Goal: Task Accomplishment & Management: Manage account settings

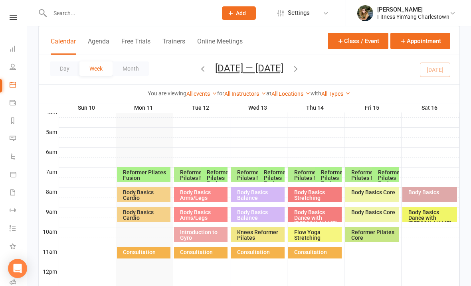
click at [132, 211] on div "Body Basics Cardio" at bounding box center [146, 214] width 47 height 11
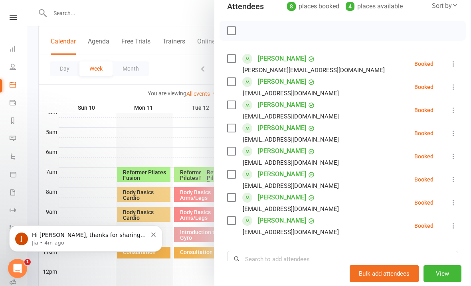
click at [75, 248] on div "J Hi [PERSON_NAME], thanks for sharing the screenshot of the mobile app login i…" at bounding box center [85, 238] width 153 height 26
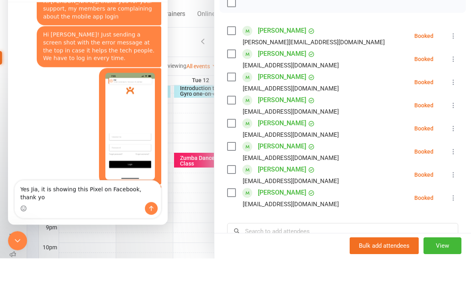
scroll to position [3652, 0]
type textarea "Yes Jia, it is showing this Pixel on Facebook, thank you so much"
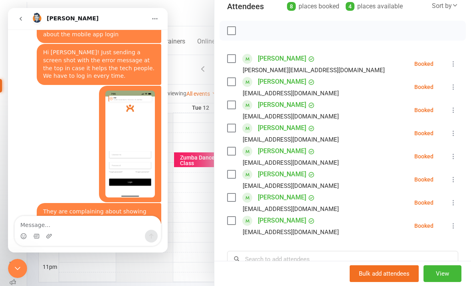
scroll to position [350, 0]
click at [26, 262] on div at bounding box center [17, 268] width 19 height 19
click at [28, 261] on div at bounding box center [249, 143] width 444 height 286
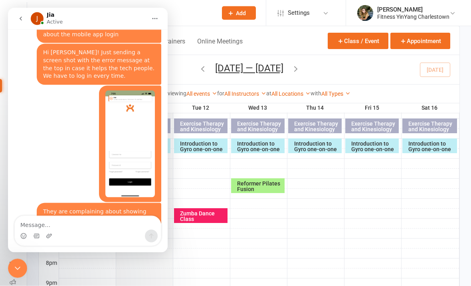
scroll to position [288, 0]
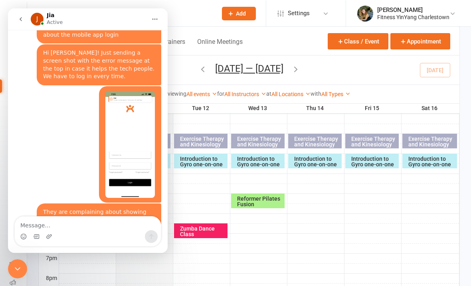
click at [22, 269] on icon "Close Intercom Messenger" at bounding box center [18, 269] width 10 height 10
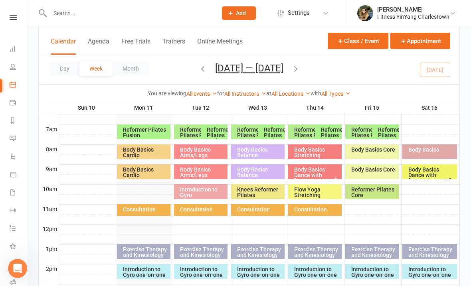
scroll to position [177, 0]
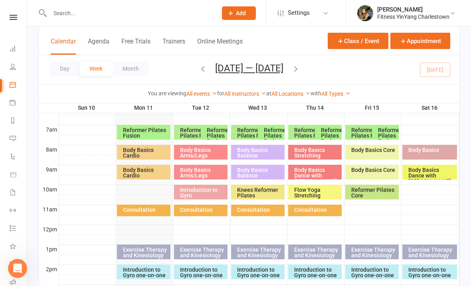
click at [135, 170] on div "Body Basics Cardio" at bounding box center [146, 172] width 47 height 11
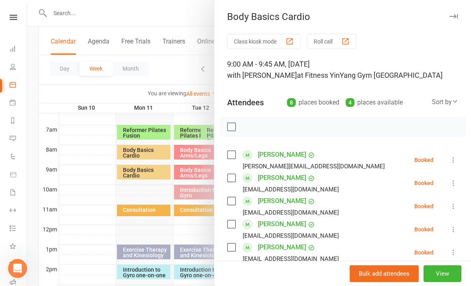
click at [160, 77] on div at bounding box center [249, 143] width 444 height 286
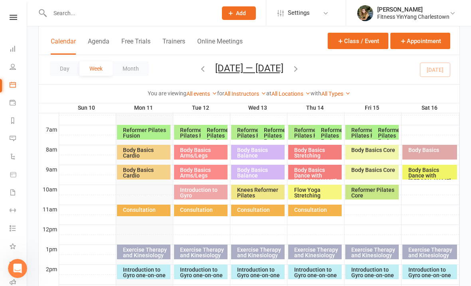
click at [215, 130] on div "Reformer Pilates Fusion" at bounding box center [216, 135] width 20 height 17
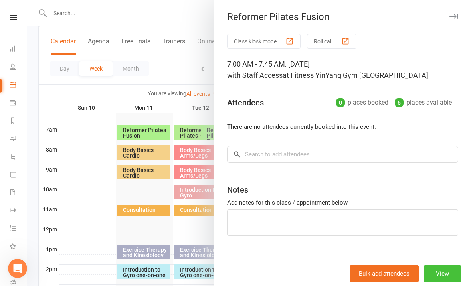
click at [445, 275] on button "View" at bounding box center [442, 273] width 38 height 17
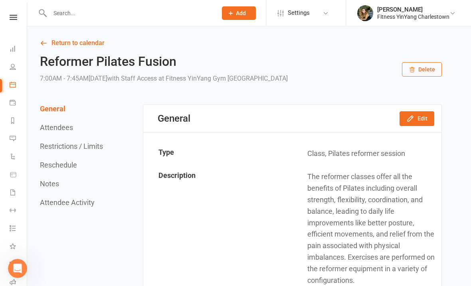
click at [429, 73] on button "Delete" at bounding box center [422, 69] width 40 height 14
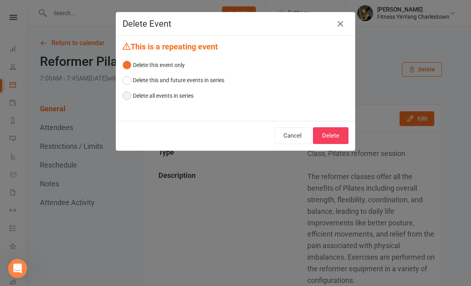
click at [124, 97] on button "Delete all events in series" at bounding box center [158, 95] width 71 height 15
click at [336, 136] on button "Delete" at bounding box center [331, 135] width 36 height 17
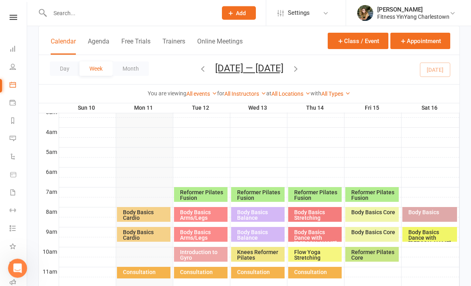
scroll to position [125, 0]
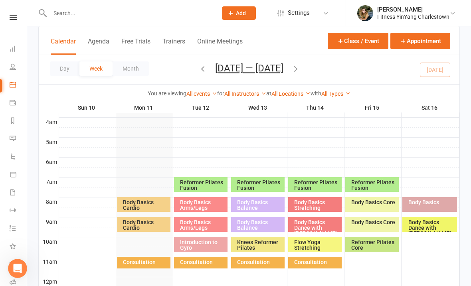
click at [300, 68] on icon "button" at bounding box center [295, 68] width 9 height 9
click at [291, 65] on span "[DATE] — [DATE] [DATE] Sun Mon Tue Wed Thu Fri Sat 27 28 29 30 31 01 02 03 04 0…" at bounding box center [249, 70] width 84 height 14
click at [300, 73] on button "button" at bounding box center [295, 70] width 9 height 14
click at [198, 69] on icon "button" at bounding box center [202, 68] width 9 height 9
click at [198, 68] on icon "button" at bounding box center [202, 68] width 9 height 9
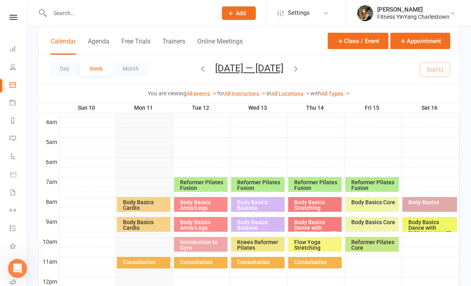
click at [198, 68] on icon "button" at bounding box center [202, 68] width 9 height 9
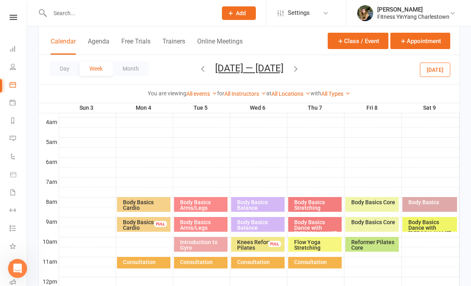
click at [295, 64] on button "button" at bounding box center [295, 70] width 9 height 14
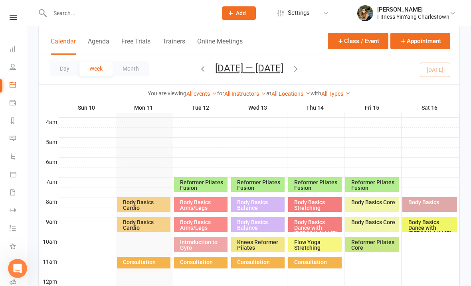
click at [198, 70] on icon "button" at bounding box center [202, 68] width 9 height 9
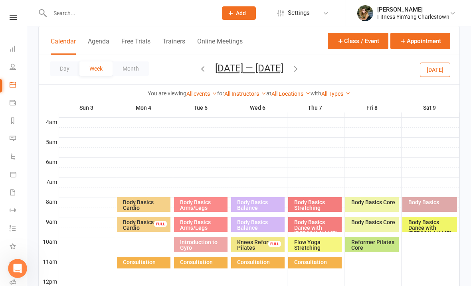
click at [293, 65] on icon "button" at bounding box center [295, 68] width 9 height 9
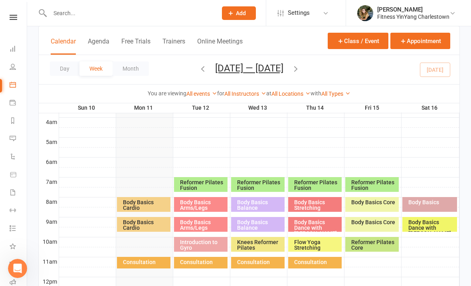
click at [300, 69] on icon "button" at bounding box center [295, 68] width 9 height 9
click at [300, 70] on icon "button" at bounding box center [295, 68] width 9 height 9
click at [198, 69] on icon "button" at bounding box center [202, 68] width 9 height 9
click at [201, 180] on div "Reformer Pilates Fusion" at bounding box center [203, 185] width 47 height 11
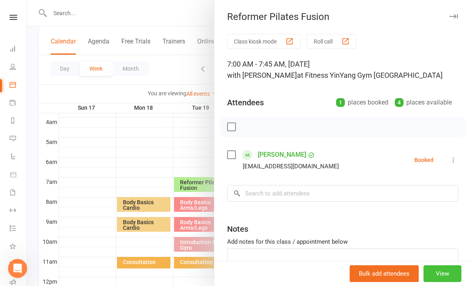
click at [446, 282] on button "View" at bounding box center [442, 273] width 38 height 17
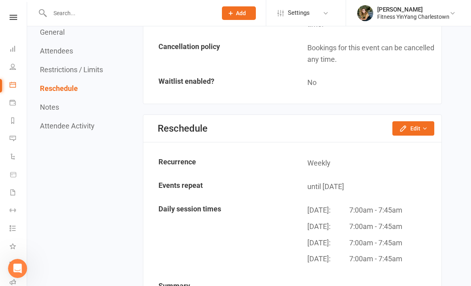
scroll to position [796, 0]
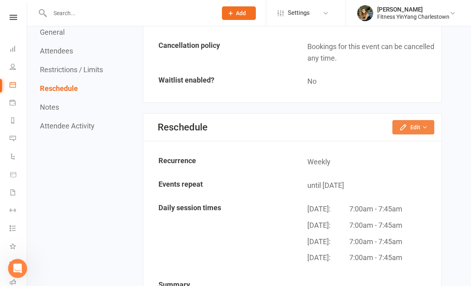
click at [411, 120] on button "Edit" at bounding box center [413, 127] width 42 height 14
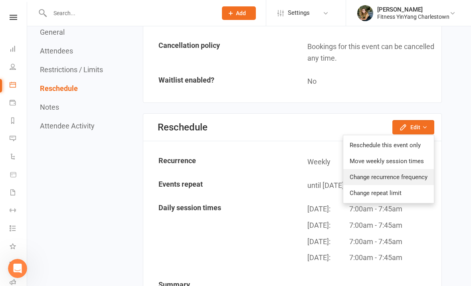
click at [405, 169] on link "Change recurrence frequency" at bounding box center [388, 177] width 91 height 16
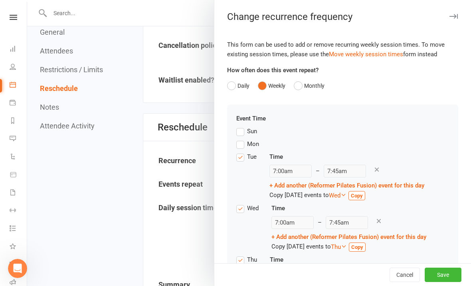
click at [239, 142] on label "Mon" at bounding box center [247, 144] width 23 height 10
click at [239, 139] on input "Mon" at bounding box center [238, 139] width 5 height 0
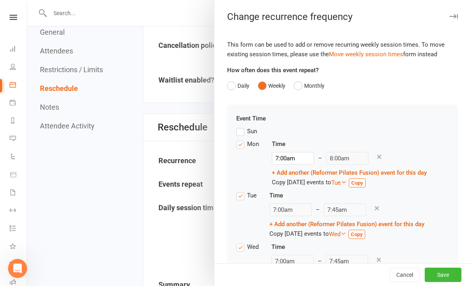
click at [375, 160] on icon at bounding box center [378, 156] width 7 height 7
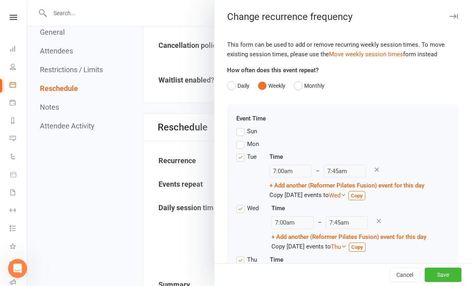
click at [243, 144] on label "Mon" at bounding box center [247, 144] width 23 height 10
click at [241, 139] on input "Mon" at bounding box center [238, 139] width 5 height 0
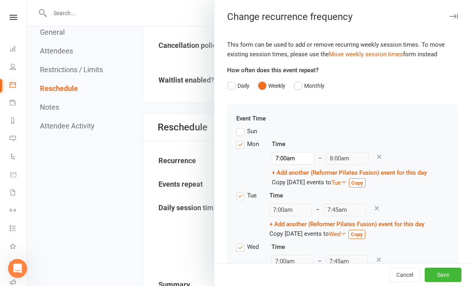
click at [375, 159] on icon at bounding box center [378, 156] width 7 height 7
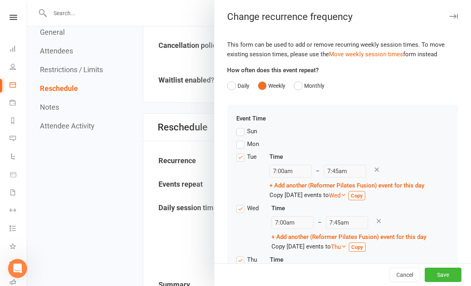
click at [449, 18] on icon "button" at bounding box center [453, 16] width 8 height 5
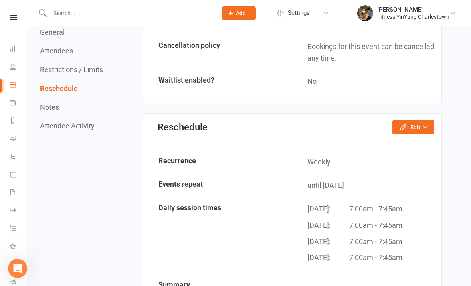
scroll to position [814, 0]
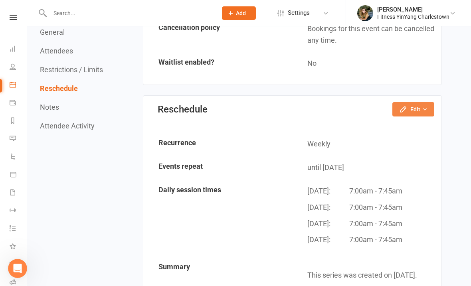
click at [413, 102] on button "Edit" at bounding box center [413, 109] width 42 height 14
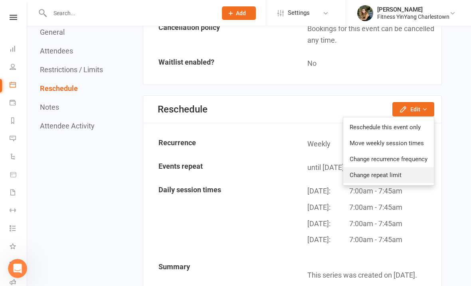
click at [391, 167] on link "Change repeat limit" at bounding box center [388, 175] width 91 height 16
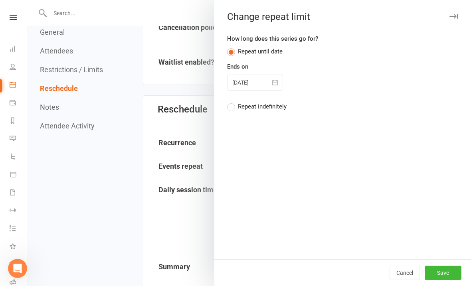
click at [233, 107] on label "Repeat indefinitely" at bounding box center [256, 107] width 59 height 10
click at [232, 102] on input "Repeat indefinitely" at bounding box center [229, 102] width 5 height 0
click at [455, 20] on button "button" at bounding box center [454, 17] width 10 height 10
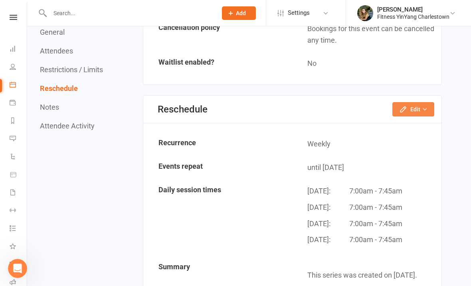
click at [415, 102] on button "Edit" at bounding box center [413, 109] width 42 height 14
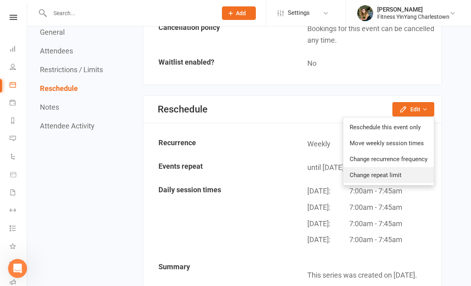
click at [376, 167] on link "Change repeat limit" at bounding box center [388, 175] width 91 height 16
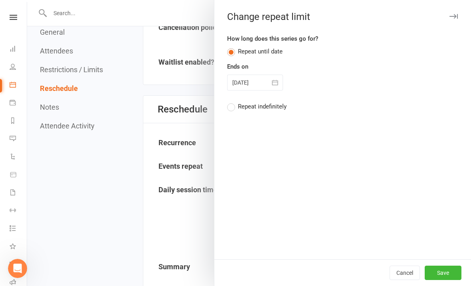
click at [231, 109] on label "Repeat indefinitely" at bounding box center [256, 107] width 59 height 10
click at [231, 102] on input "Repeat indefinitely" at bounding box center [229, 102] width 5 height 0
click at [446, 271] on button "Save" at bounding box center [443, 273] width 37 height 14
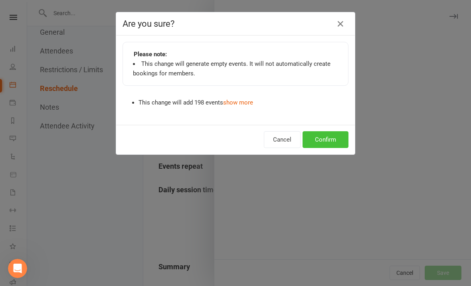
click at [328, 140] on button "Confirm" at bounding box center [325, 139] width 46 height 17
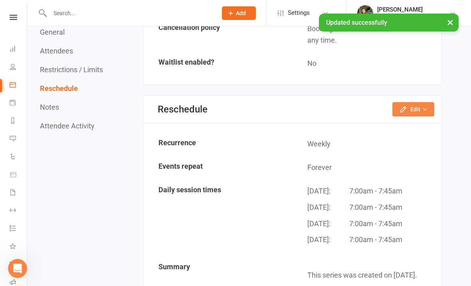
click at [412, 102] on button "Edit" at bounding box center [413, 109] width 42 height 14
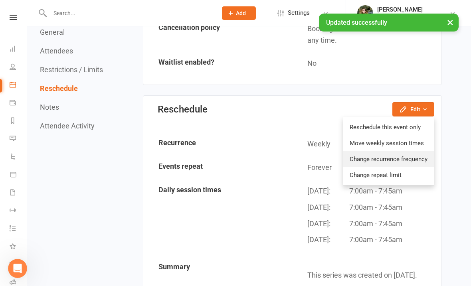
click at [381, 151] on link "Change recurrence frequency" at bounding box center [388, 159] width 91 height 16
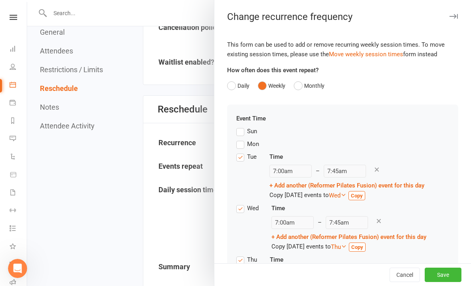
click at [240, 146] on label "Mon" at bounding box center [247, 144] width 23 height 10
click at [240, 139] on input "Mon" at bounding box center [238, 139] width 5 height 0
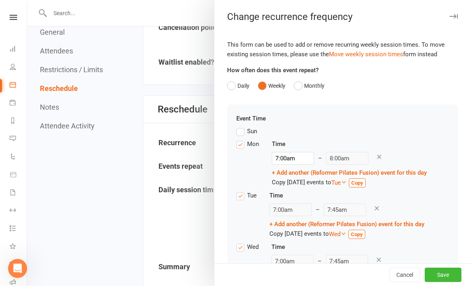
click at [423, 125] on div "Event Time Sun Mon Time 7:00am – 8:00am + Add another (Reformer Pilates Fusion)…" at bounding box center [342, 262] width 213 height 296
click at [443, 273] on button "Save" at bounding box center [443, 275] width 37 height 14
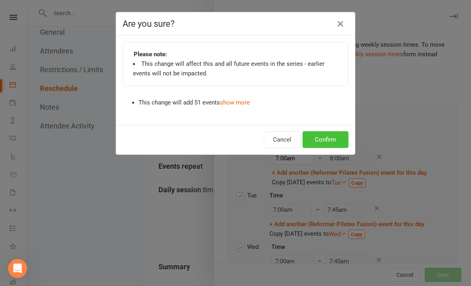
click at [326, 142] on button "Confirm" at bounding box center [325, 139] width 46 height 17
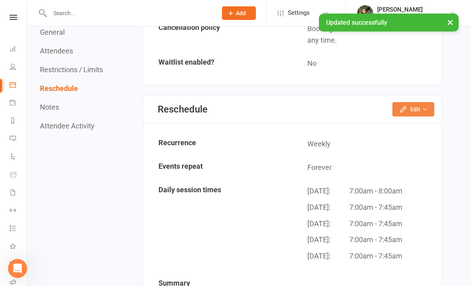
click at [411, 102] on button "Edit" at bounding box center [413, 109] width 42 height 14
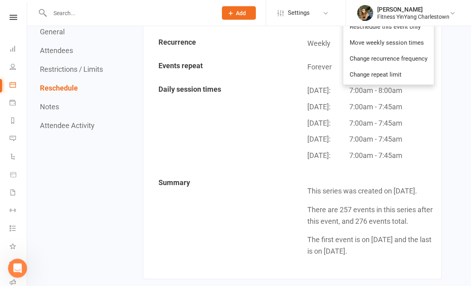
scroll to position [911, 0]
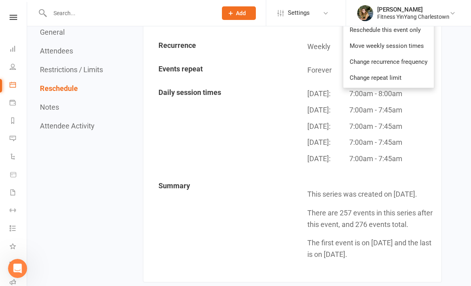
click at [392, 189] on p "This series was created on [DATE]." at bounding box center [371, 195] width 128 height 12
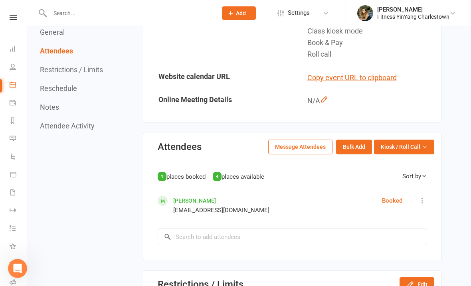
scroll to position [408, 0]
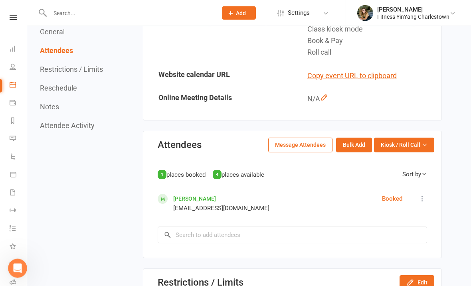
click at [53, 91] on button "Reschedule" at bounding box center [58, 88] width 37 height 8
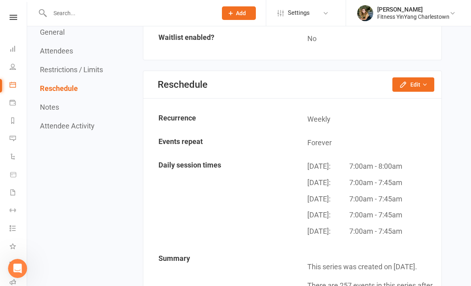
scroll to position [882, 0]
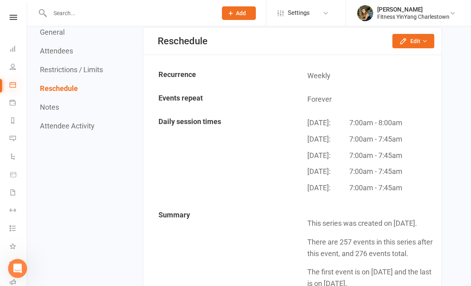
click at [14, 86] on icon at bounding box center [13, 84] width 6 height 6
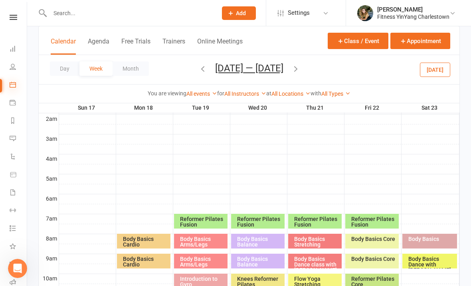
scroll to position [88, 0]
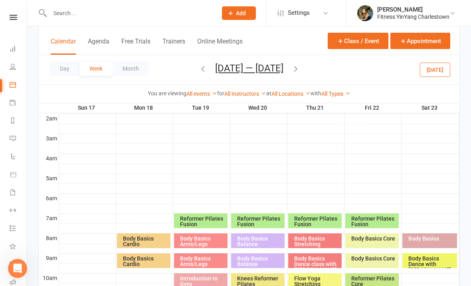
click at [300, 71] on icon "button" at bounding box center [295, 68] width 9 height 9
click at [300, 72] on icon "button" at bounding box center [295, 68] width 9 height 9
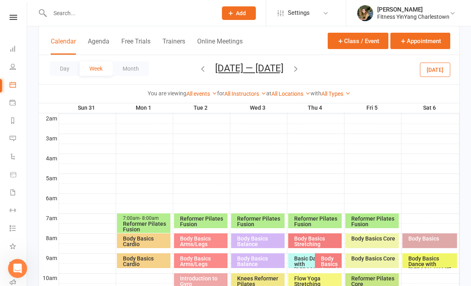
click at [140, 223] on div "Reformer Pilates Fusion" at bounding box center [146, 226] width 47 height 11
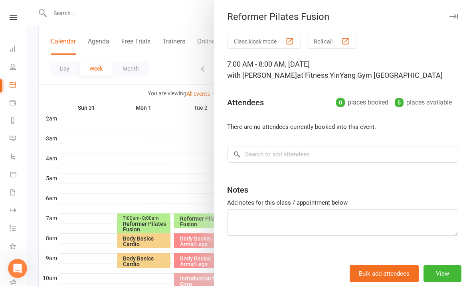
click at [176, 132] on div at bounding box center [249, 143] width 444 height 286
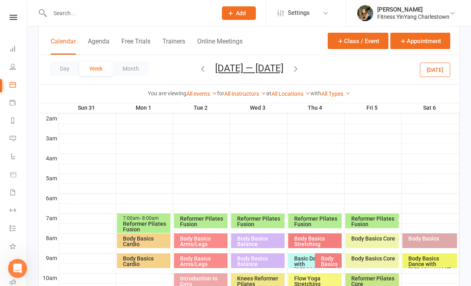
click at [198, 72] on icon "button" at bounding box center [202, 68] width 9 height 9
click at [198, 74] on button "button" at bounding box center [202, 70] width 9 height 14
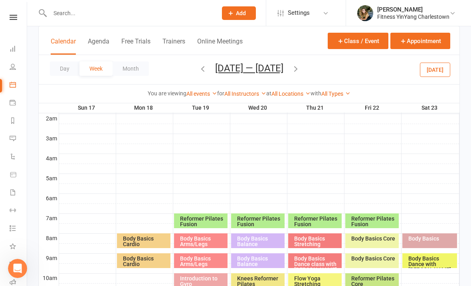
click at [198, 69] on icon "button" at bounding box center [202, 68] width 9 height 9
click at [203, 220] on div "Reformer Pilates Fusion" at bounding box center [203, 221] width 47 height 11
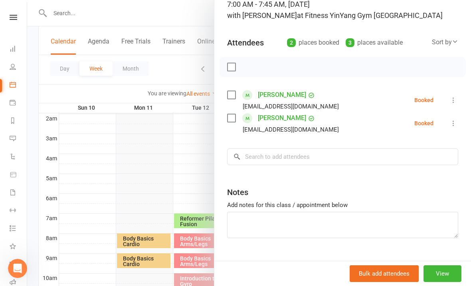
scroll to position [59, 0]
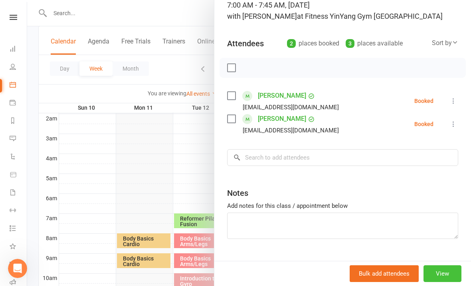
click at [445, 282] on button "View" at bounding box center [442, 273] width 38 height 17
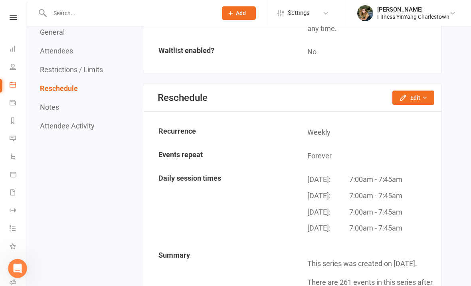
scroll to position [857, 0]
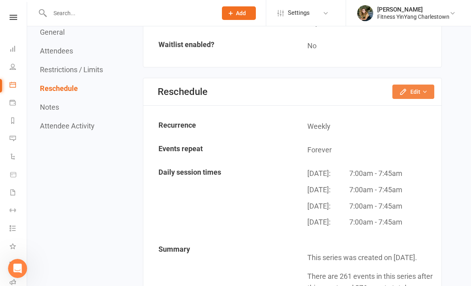
click at [414, 85] on button "Edit" at bounding box center [413, 92] width 42 height 14
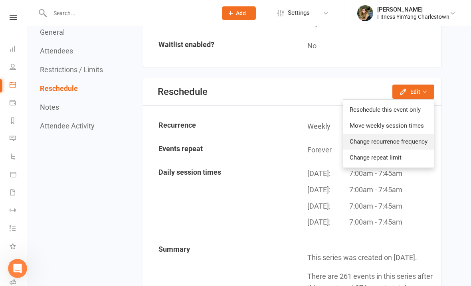
click at [399, 134] on link "Change recurrence frequency" at bounding box center [388, 142] width 91 height 16
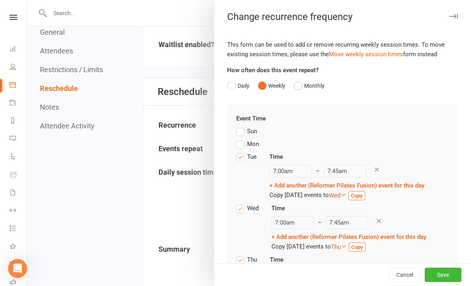
click at [241, 143] on label "Mon" at bounding box center [247, 144] width 23 height 10
click at [241, 139] on input "Mon" at bounding box center [238, 139] width 5 height 0
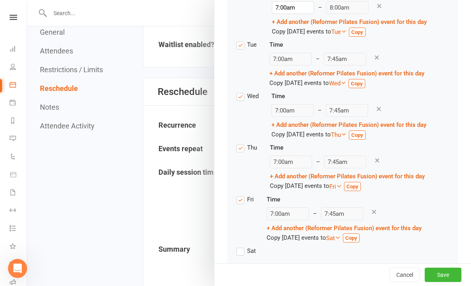
scroll to position [150, 0]
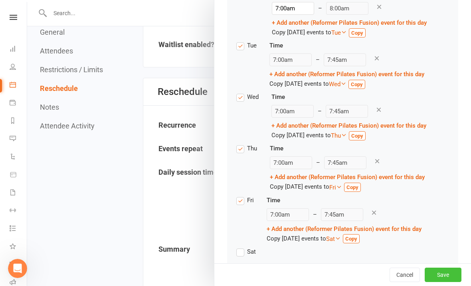
click at [446, 282] on button "Save" at bounding box center [443, 275] width 37 height 14
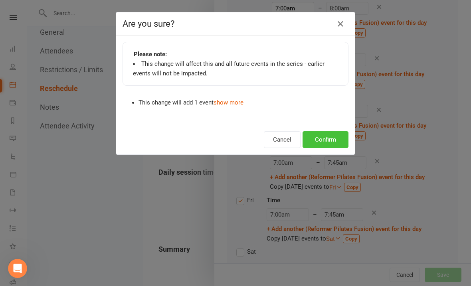
click at [325, 138] on button "Confirm" at bounding box center [325, 139] width 46 height 17
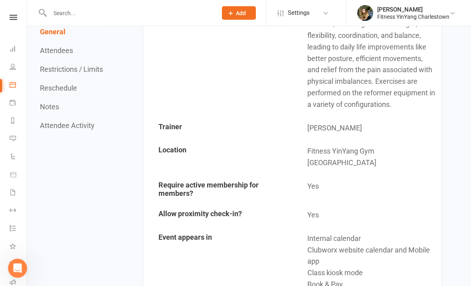
scroll to position [164, 0]
click at [15, 87] on icon at bounding box center [13, 84] width 6 height 6
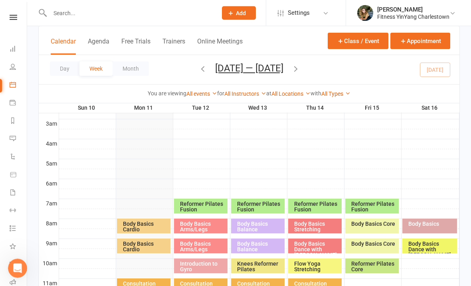
click at [300, 70] on icon "button" at bounding box center [295, 68] width 9 height 9
click at [300, 72] on icon "button" at bounding box center [295, 68] width 9 height 9
click at [198, 72] on icon "button" at bounding box center [202, 68] width 9 height 9
click at [198, 75] on button "button" at bounding box center [202, 70] width 9 height 14
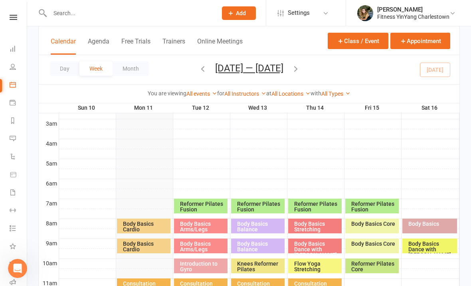
click at [208, 202] on div "Reformer Pilates Fusion" at bounding box center [203, 206] width 47 height 11
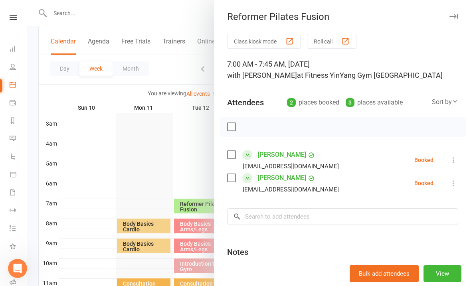
click at [183, 150] on div at bounding box center [249, 143] width 444 height 286
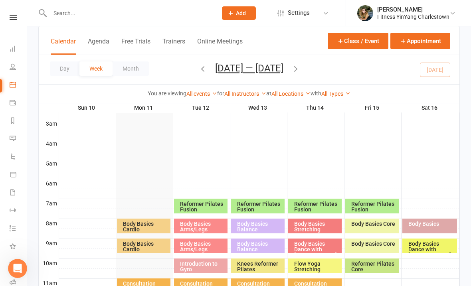
click at [300, 74] on button "button" at bounding box center [295, 70] width 9 height 14
click at [300, 75] on button "button" at bounding box center [295, 70] width 9 height 14
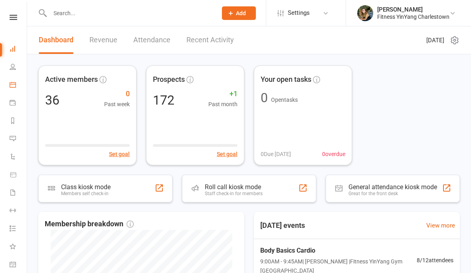
click at [16, 85] on link "Calendar" at bounding box center [19, 86] width 18 height 18
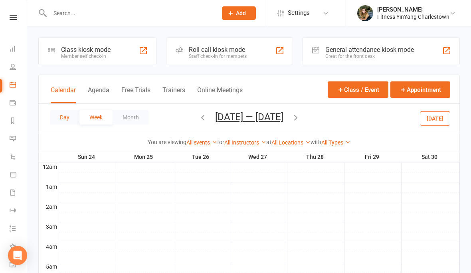
click at [66, 115] on button "Day" at bounding box center [65, 117] width 30 height 14
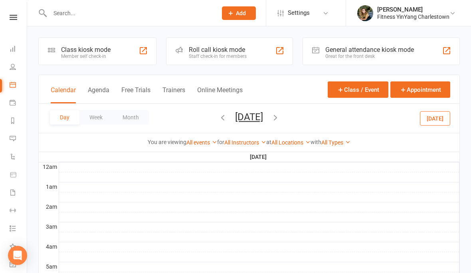
click at [218, 121] on icon "button" at bounding box center [222, 117] width 9 height 9
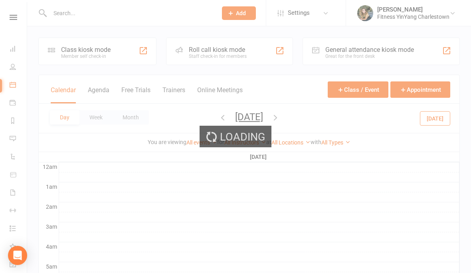
click at [218, 115] on icon "button" at bounding box center [222, 117] width 9 height 9
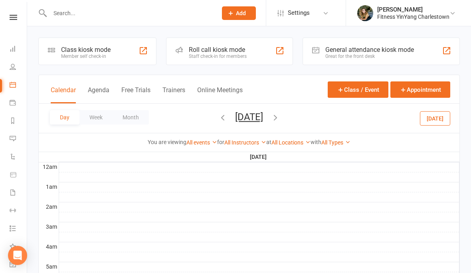
click at [218, 114] on icon "button" at bounding box center [222, 117] width 9 height 9
click at [218, 117] on icon "button" at bounding box center [222, 117] width 9 height 9
click at [227, 119] on span "Wednesday, Aug 20, 2025 August 2025 Sun Mon Tue Wed Thu Fri Sat 27 28 29 30 31 …" at bounding box center [249, 118] width 44 height 14
click at [218, 115] on icon "button" at bounding box center [222, 117] width 9 height 9
click at [218, 118] on icon "button" at bounding box center [222, 117] width 9 height 9
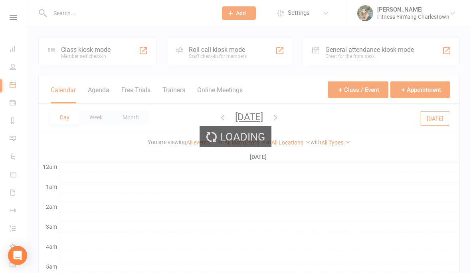
click at [218, 118] on icon "button" at bounding box center [222, 117] width 9 height 9
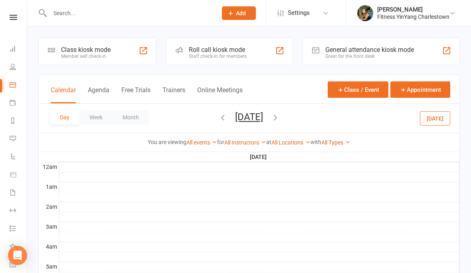
click at [218, 116] on icon "button" at bounding box center [222, 117] width 9 height 9
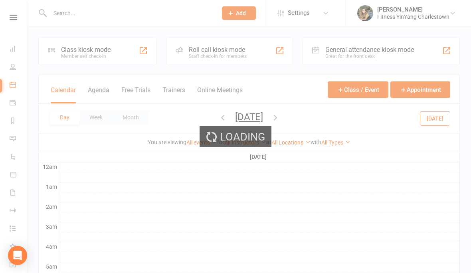
click at [218, 122] on icon "button" at bounding box center [222, 117] width 9 height 9
click at [218, 119] on icon "button" at bounding box center [222, 117] width 9 height 9
click at [218, 118] on icon "button" at bounding box center [222, 117] width 9 height 9
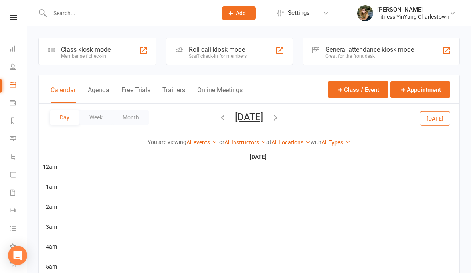
click at [218, 117] on icon "button" at bounding box center [222, 117] width 9 height 9
click at [218, 119] on icon "button" at bounding box center [222, 117] width 9 height 9
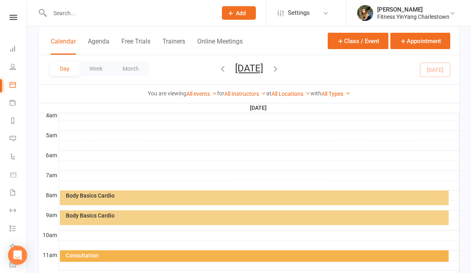
scroll to position [142, 0]
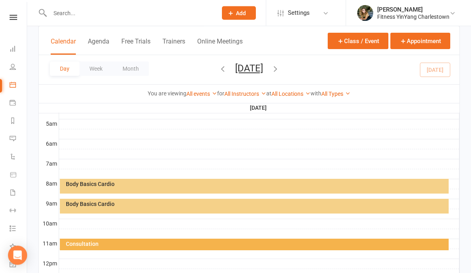
click at [144, 208] on div "Body Basics Cardio" at bounding box center [254, 206] width 389 height 15
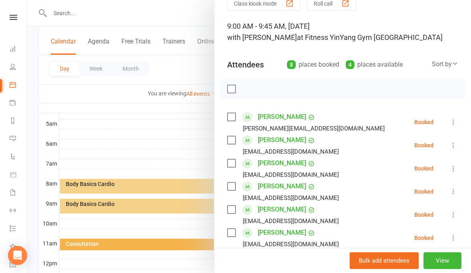
scroll to position [42, 0]
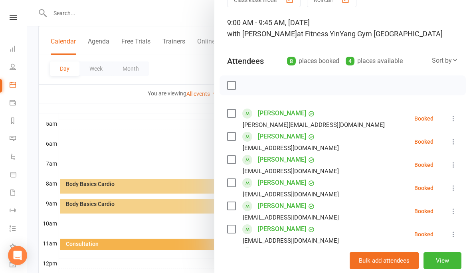
click at [230, 89] on label at bounding box center [231, 85] width 8 height 8
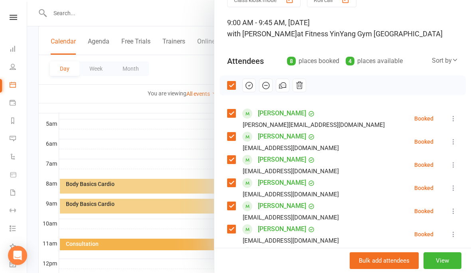
click at [252, 87] on icon "button" at bounding box center [249, 85] width 7 height 7
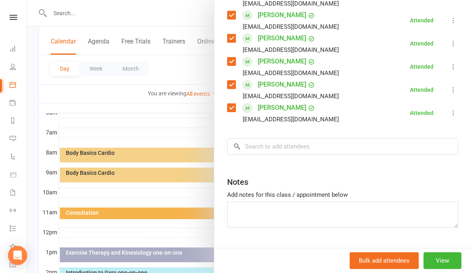
scroll to position [212, 0]
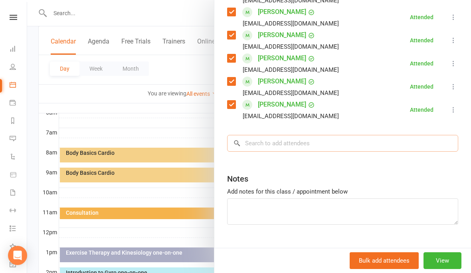
click at [257, 140] on input "search" at bounding box center [342, 143] width 231 height 17
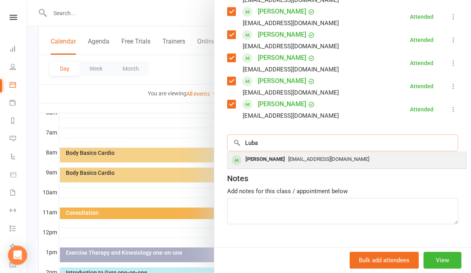
type input "Luba"
click at [312, 160] on span "Luba.totoeva@newcastle.edu.au" at bounding box center [328, 159] width 81 height 6
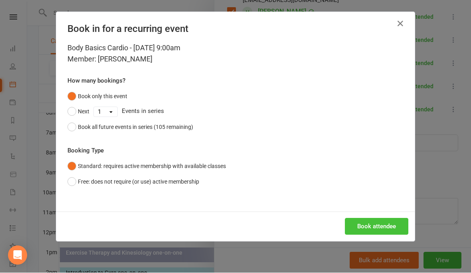
click at [373, 227] on button "Book attendee" at bounding box center [376, 226] width 63 height 17
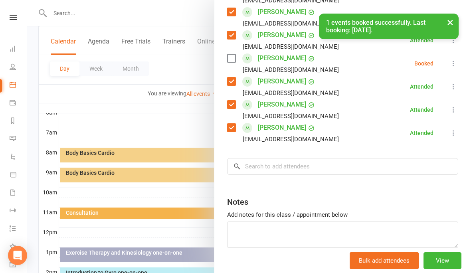
click at [457, 61] on icon at bounding box center [453, 63] width 8 height 8
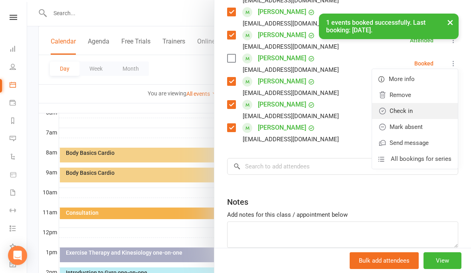
click at [408, 112] on link "Check in" at bounding box center [415, 111] width 86 height 16
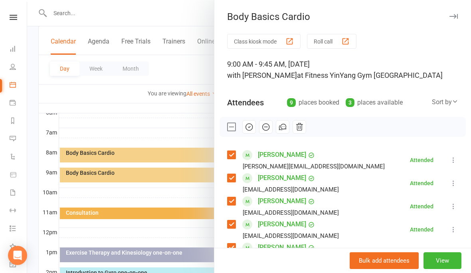
scroll to position [0, 0]
click at [137, 117] on div at bounding box center [249, 136] width 444 height 273
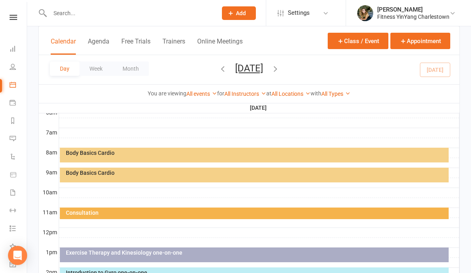
click at [280, 69] on icon "button" at bounding box center [275, 68] width 9 height 9
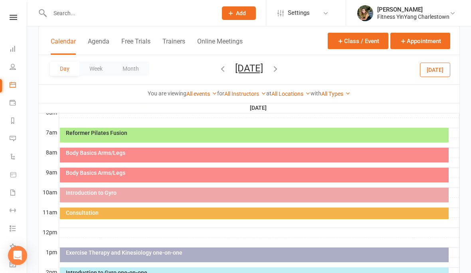
click at [280, 69] on icon "button" at bounding box center [275, 68] width 9 height 9
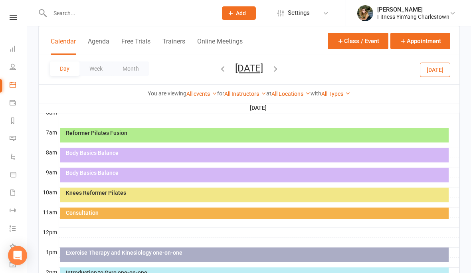
click at [280, 67] on icon "button" at bounding box center [275, 68] width 9 height 9
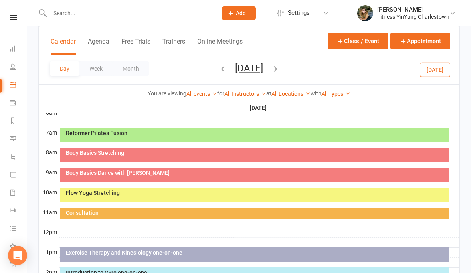
click at [97, 174] on div "Body Basics Dance with [PERSON_NAME]" at bounding box center [255, 173] width 381 height 6
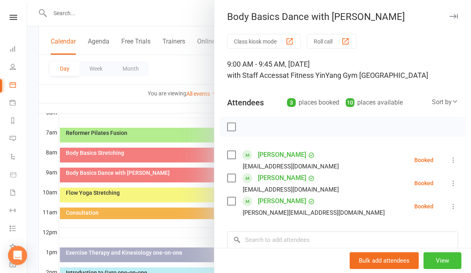
click at [446, 264] on button "View" at bounding box center [442, 260] width 38 height 17
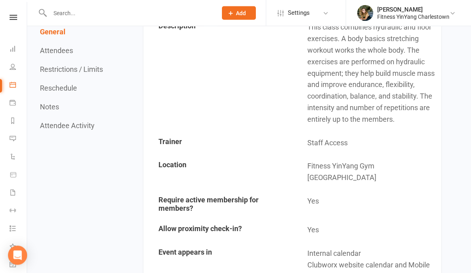
scroll to position [150, 0]
click at [16, 84] on link "Calendar" at bounding box center [19, 86] width 18 height 18
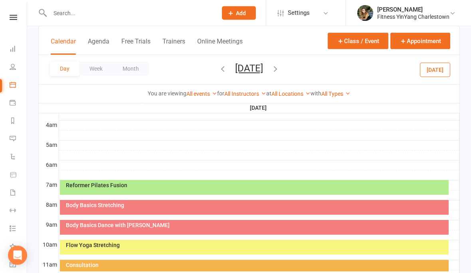
scroll to position [122, 0]
click at [218, 70] on icon "button" at bounding box center [222, 68] width 9 height 9
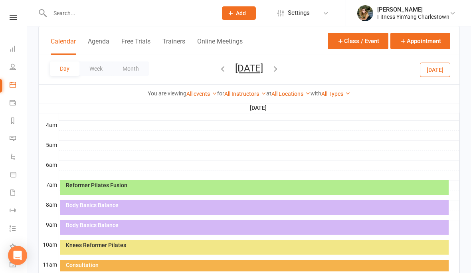
click at [209, 182] on div "Reformer Pilates Fusion" at bounding box center [255, 185] width 381 height 6
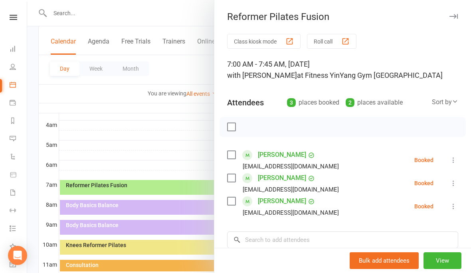
click at [167, 139] on div at bounding box center [249, 136] width 444 height 273
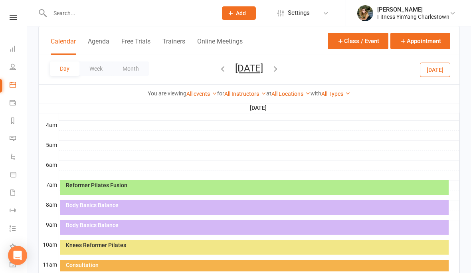
click at [218, 69] on icon "button" at bounding box center [222, 68] width 9 height 9
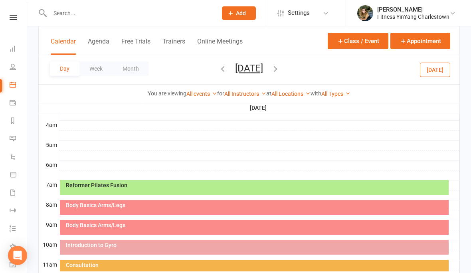
click at [141, 203] on div "Body Basics Arms/Legs" at bounding box center [255, 205] width 381 height 6
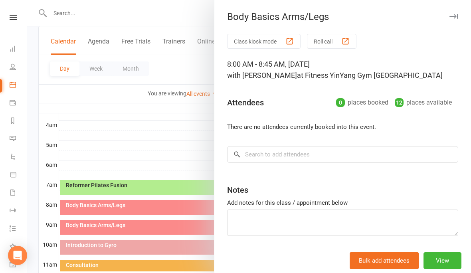
click at [112, 227] on div at bounding box center [249, 136] width 444 height 273
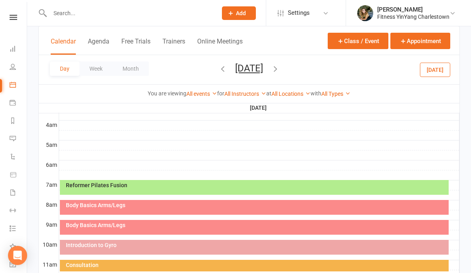
click at [120, 224] on div "Body Basics Arms/Legs" at bounding box center [255, 225] width 381 height 6
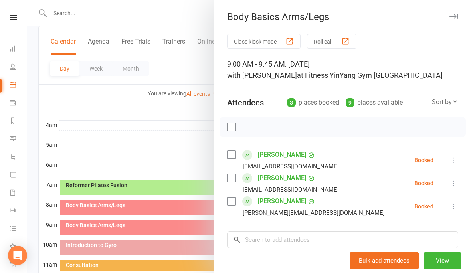
click at [154, 152] on div at bounding box center [249, 136] width 444 height 273
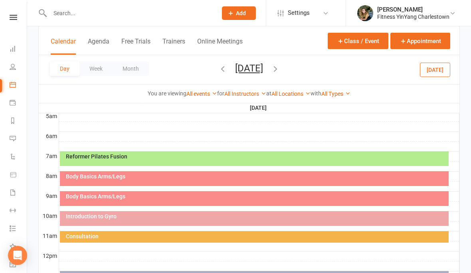
scroll to position [152, 0]
